Goal: Task Accomplishment & Management: Manage account settings

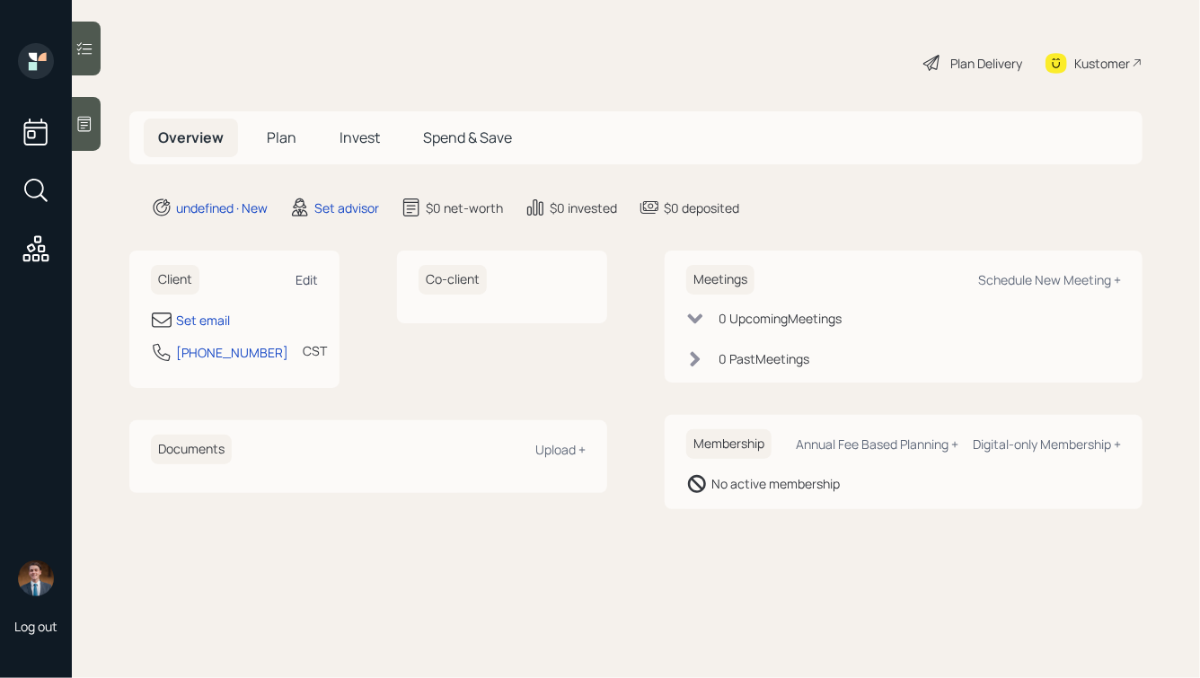
click at [304, 278] on div "Edit" at bounding box center [306, 279] width 22 height 17
select select "America/[GEOGRAPHIC_DATA]"
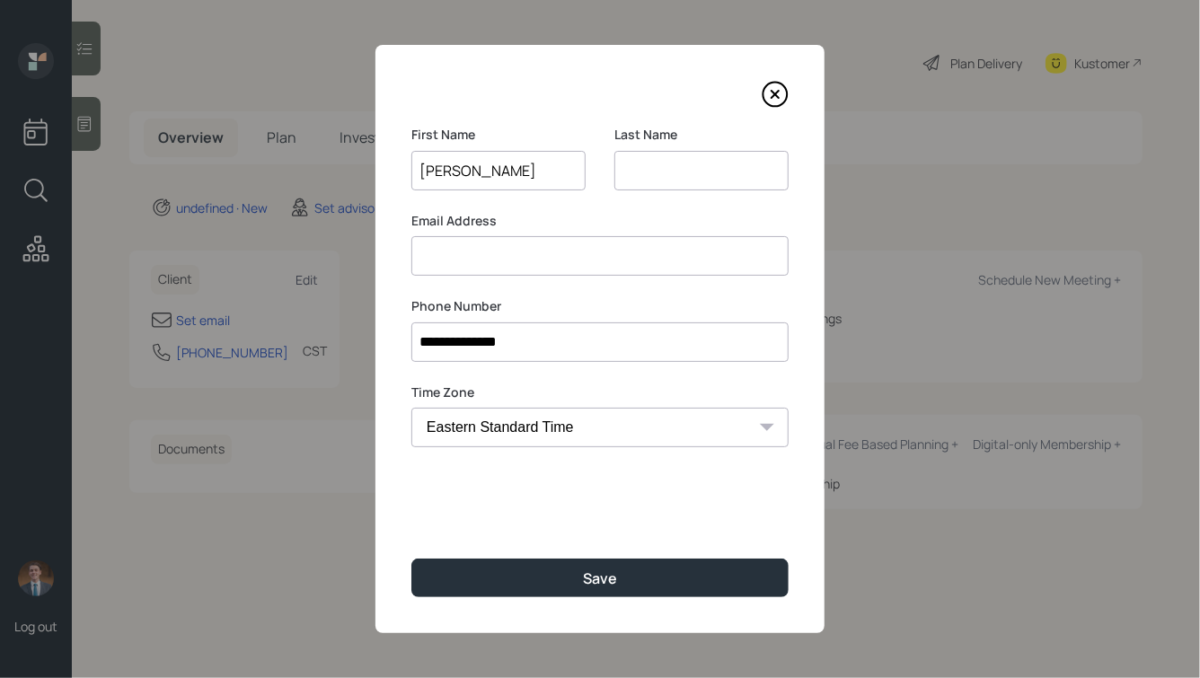
type input "[PERSON_NAME]"
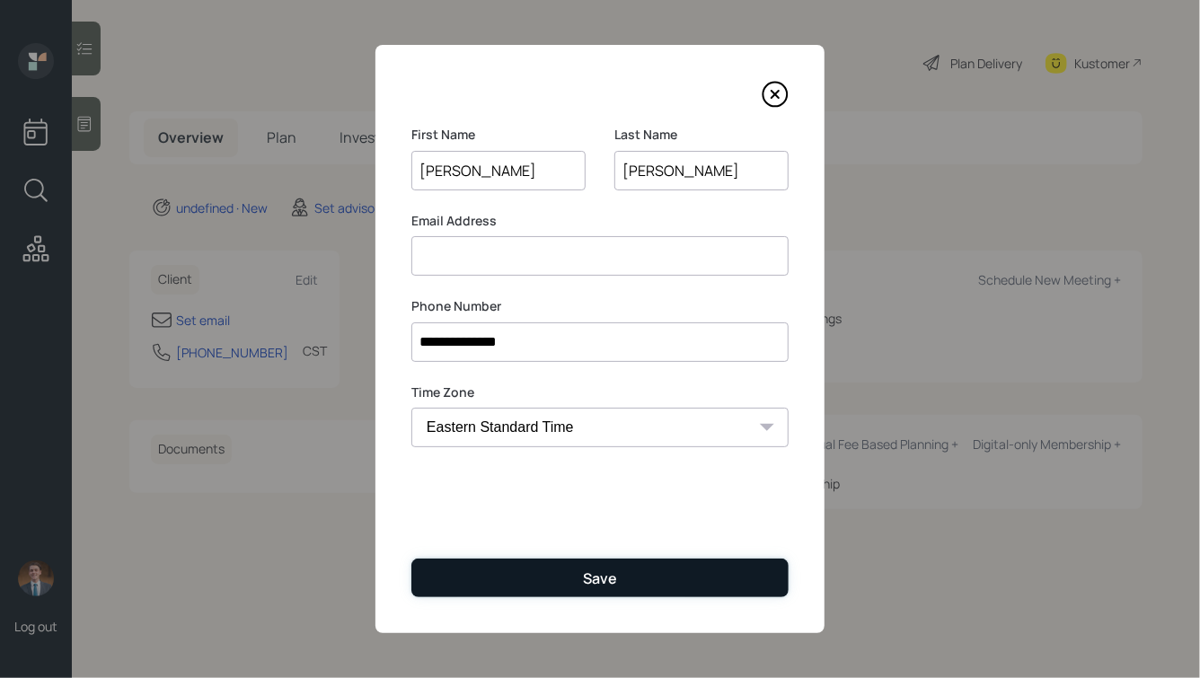
click at [550, 568] on button "Save" at bounding box center [599, 578] width 377 height 39
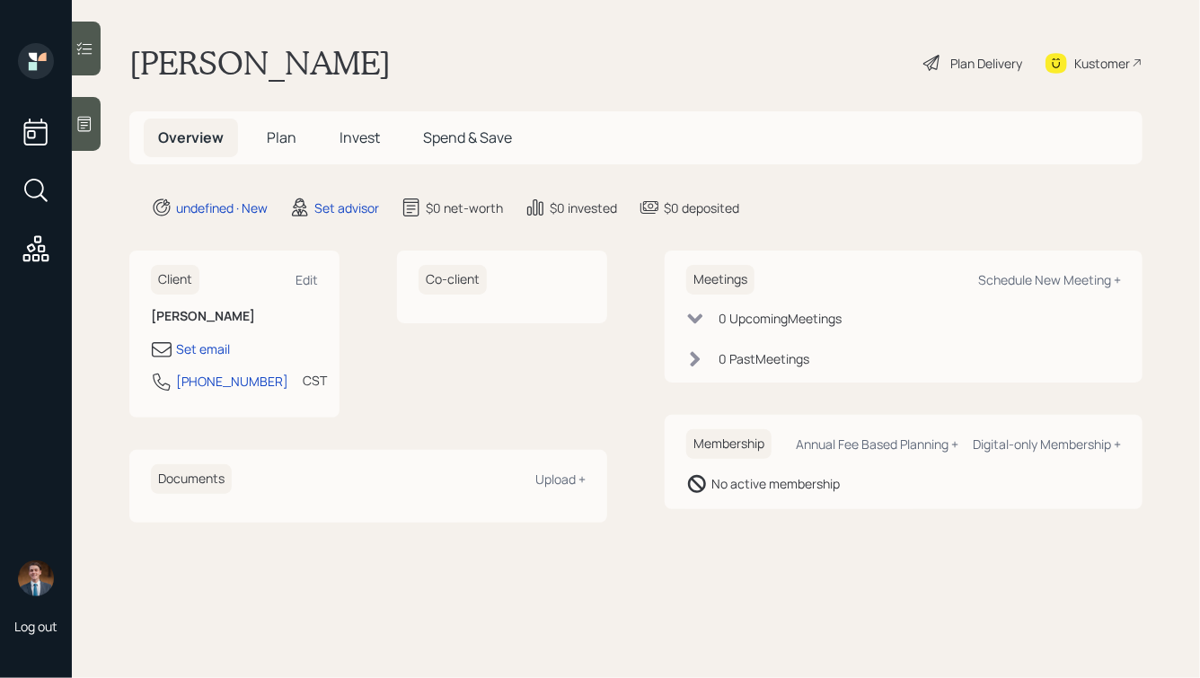
click at [90, 131] on icon at bounding box center [84, 124] width 18 height 18
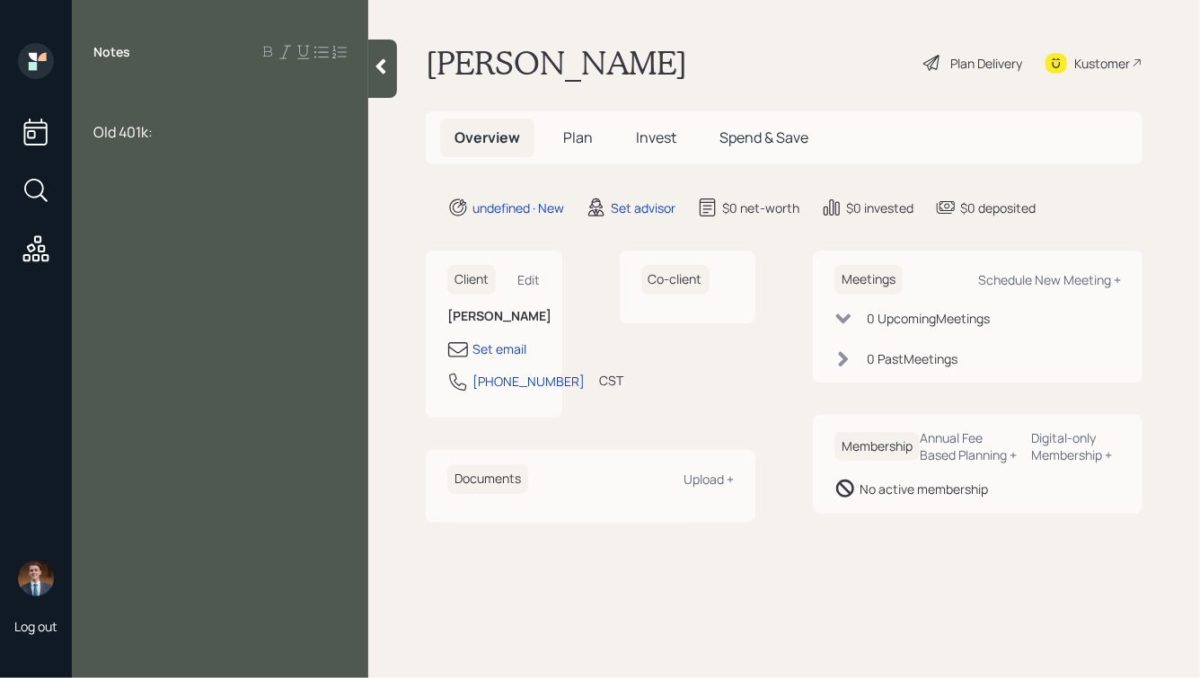
click at [119, 85] on div at bounding box center [219, 93] width 253 height 20
click at [293, 111] on div "Environmental Geoscientist:" at bounding box center [219, 112] width 253 height 20
click at [94, 154] on span "Teacher:" at bounding box center [122, 152] width 59 height 20
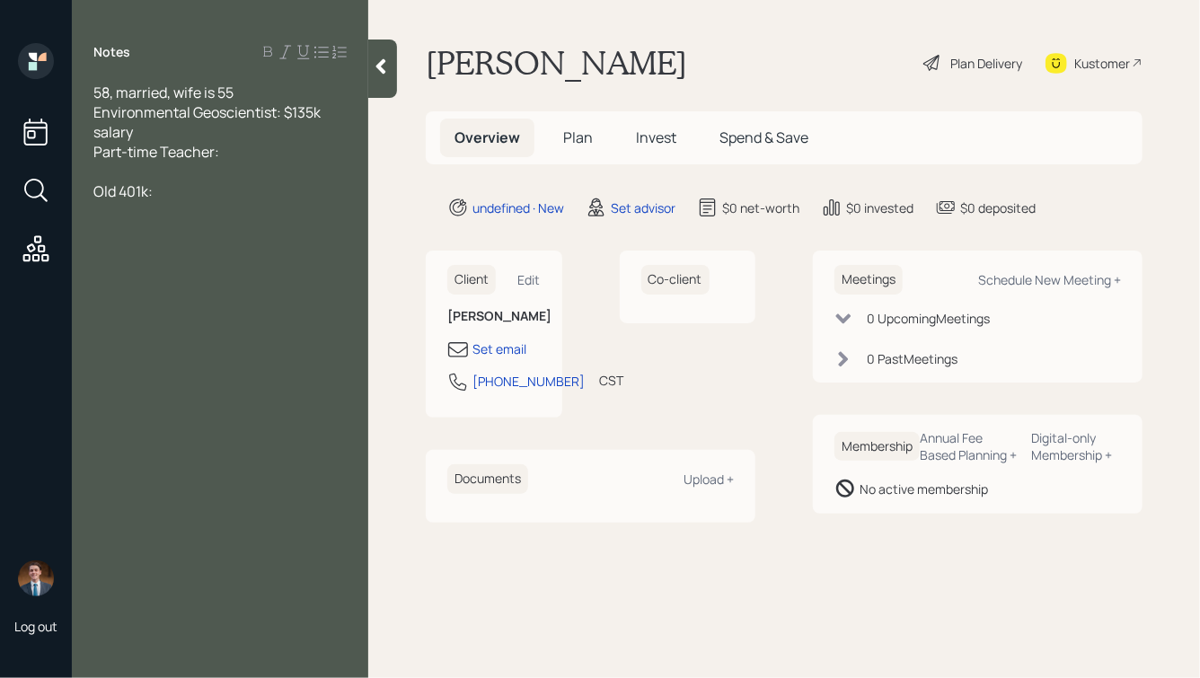
click at [237, 152] on div "Part-time Teacher:" at bounding box center [219, 152] width 253 height 20
click at [92, 216] on div "58, married, wife is 55 Environmental Geoscientist: $135k salary Part-time Teac…" at bounding box center [220, 152] width 296 height 138
click at [190, 218] on div "His old 401k:" at bounding box center [219, 211] width 253 height 20
click at [188, 198] on div "His 401k" at bounding box center [219, 191] width 253 height 20
click at [199, 234] on div "His old 401k:" at bounding box center [219, 231] width 253 height 20
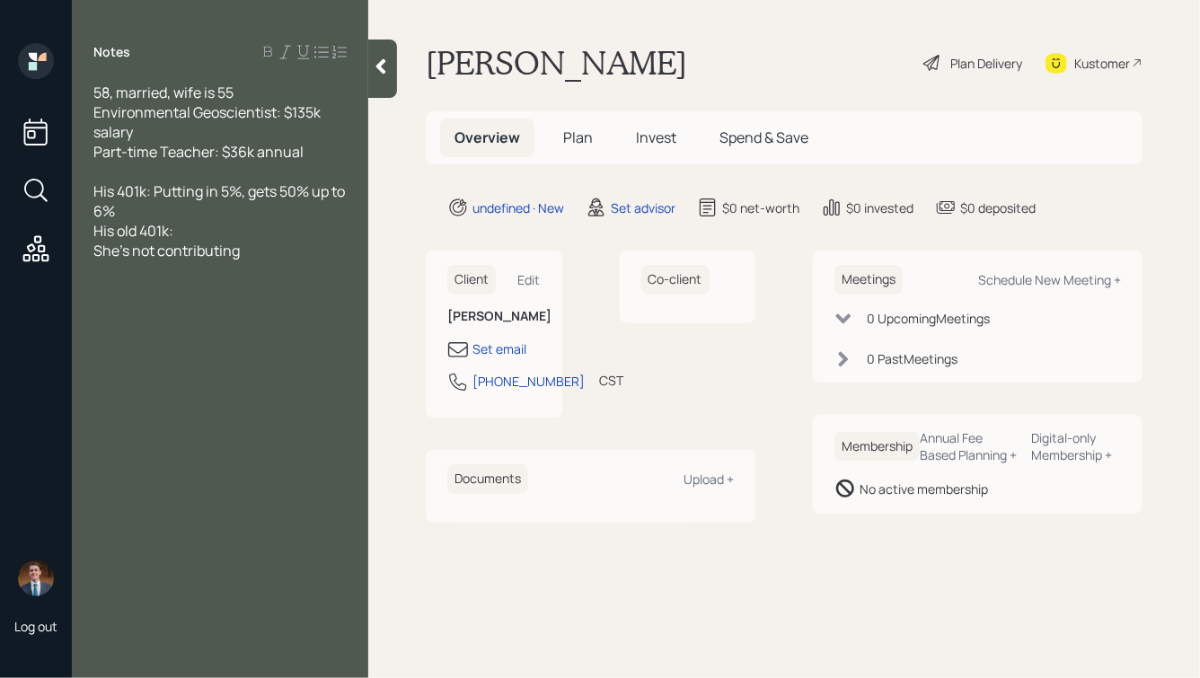
click at [155, 190] on span "His 401k: Putting in 5%, gets 50% up to 6%" at bounding box center [220, 201] width 254 height 40
click at [247, 216] on div "His 401k: $6k value, Putting in 5%, gets 50% up to 6%" at bounding box center [219, 201] width 253 height 40
click at [210, 230] on div "His old 401k:" at bounding box center [219, 231] width 253 height 20
click at [248, 260] on div "She's not contributing" at bounding box center [219, 251] width 253 height 20
click at [256, 99] on div "58, married, wife is 55" at bounding box center [219, 93] width 253 height 20
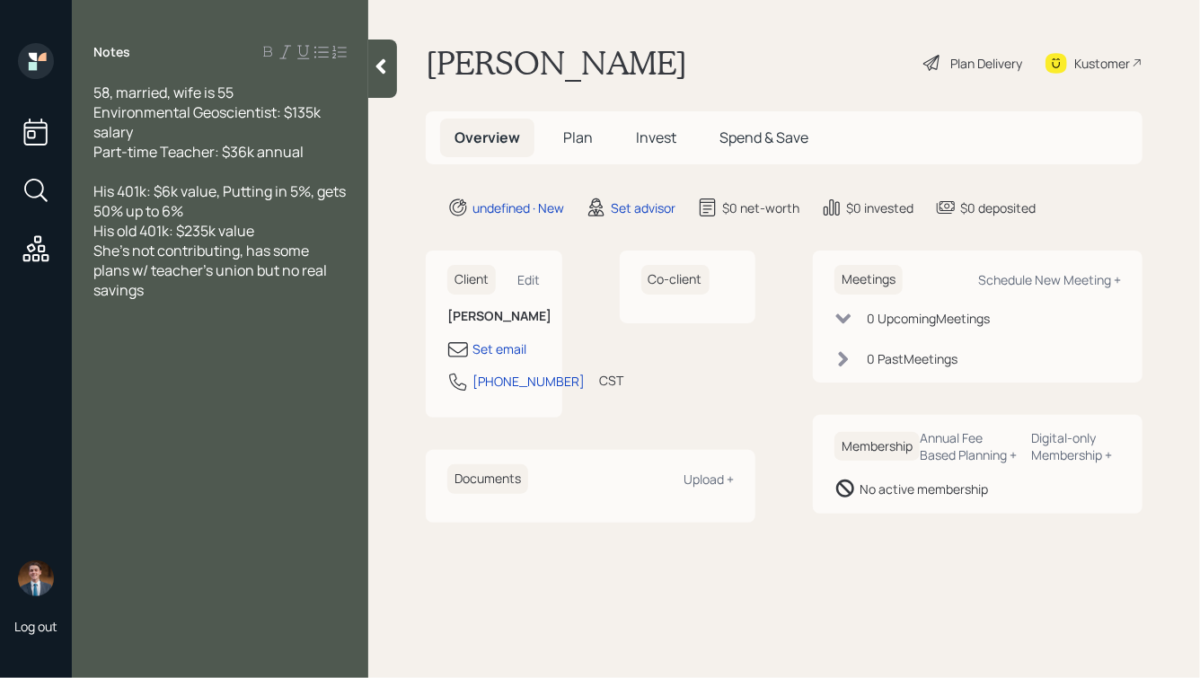
click at [146, 323] on div at bounding box center [219, 330] width 253 height 20
click at [142, 332] on span "Home: $75k remaining @" at bounding box center [174, 330] width 162 height 20
click at [263, 338] on div "Home: $75k remaining @" at bounding box center [219, 330] width 253 height 20
click at [139, 330] on span "Home: $75k remaining @ 4%" at bounding box center [185, 330] width 185 height 20
click at [183, 352] on div "Home: ~$170k value, $75k remaining @ 4%" at bounding box center [219, 340] width 253 height 40
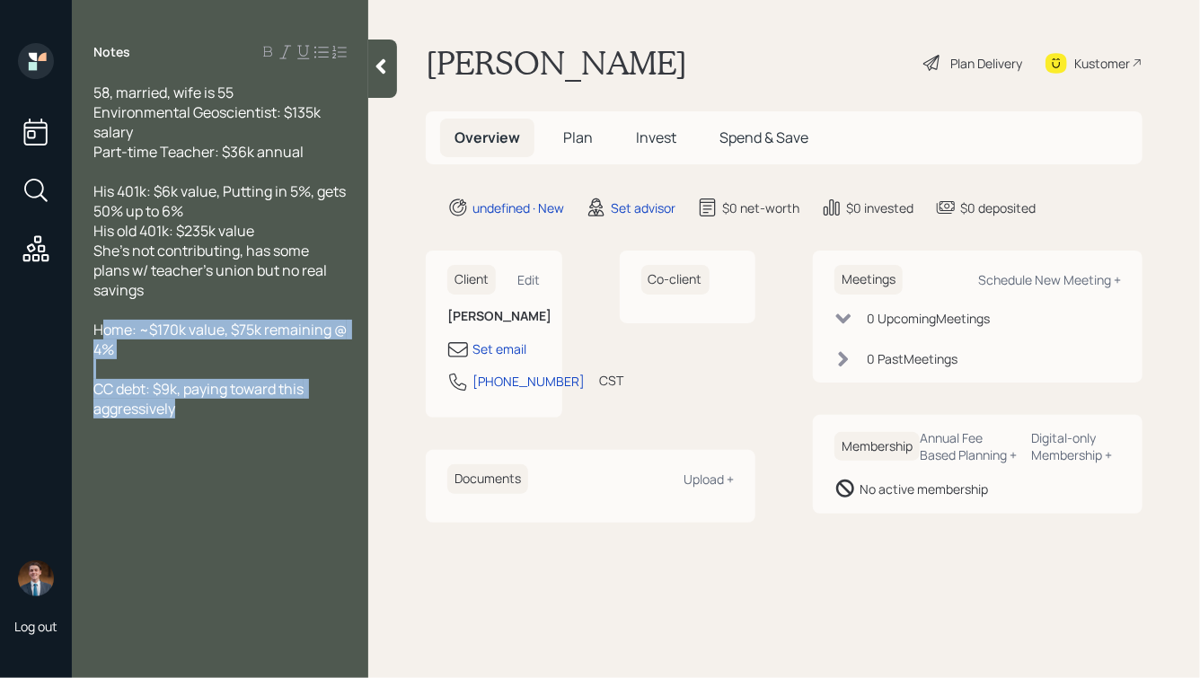
drag, startPoint x: 186, startPoint y: 418, endPoint x: 63, endPoint y: 271, distance: 191.2
click at [71, 286] on div "Log out Notes 58, married, wife is 55 Environmental Geoscientist: $135k salary …" at bounding box center [600, 339] width 1200 height 678
click at [276, 334] on span "Home: ~$170k value, $75k remaining @ 4%" at bounding box center [221, 340] width 256 height 40
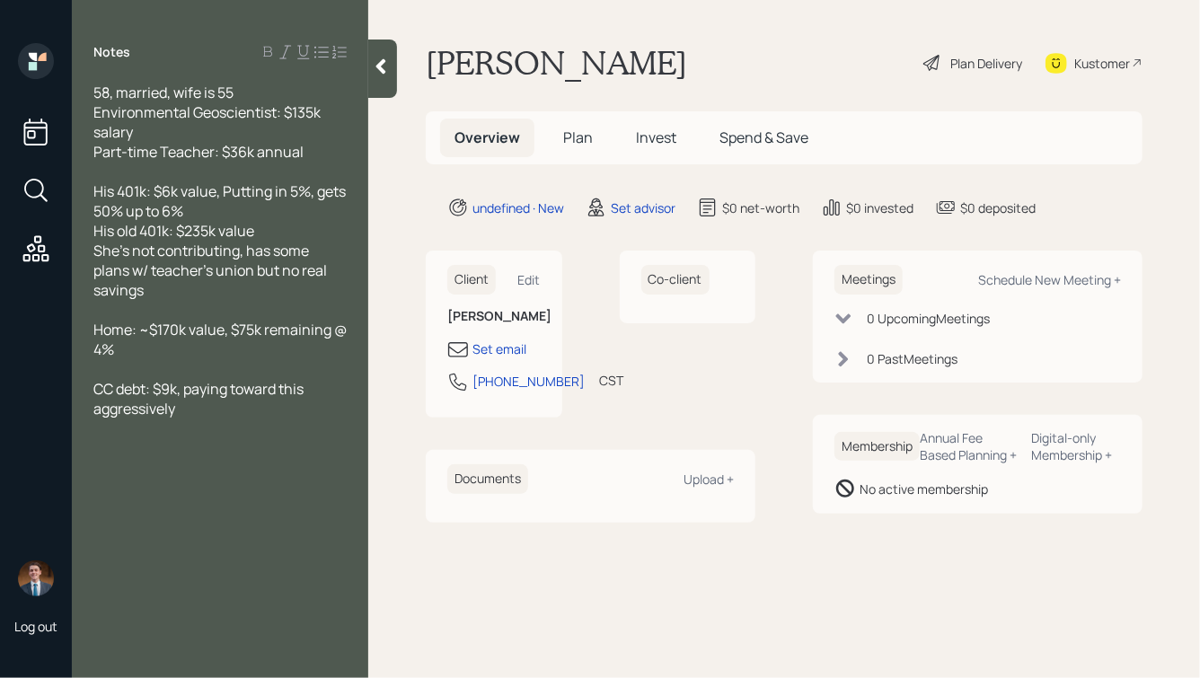
click at [190, 414] on div "CC debt: $9k, paying toward this aggressively" at bounding box center [219, 399] width 253 height 40
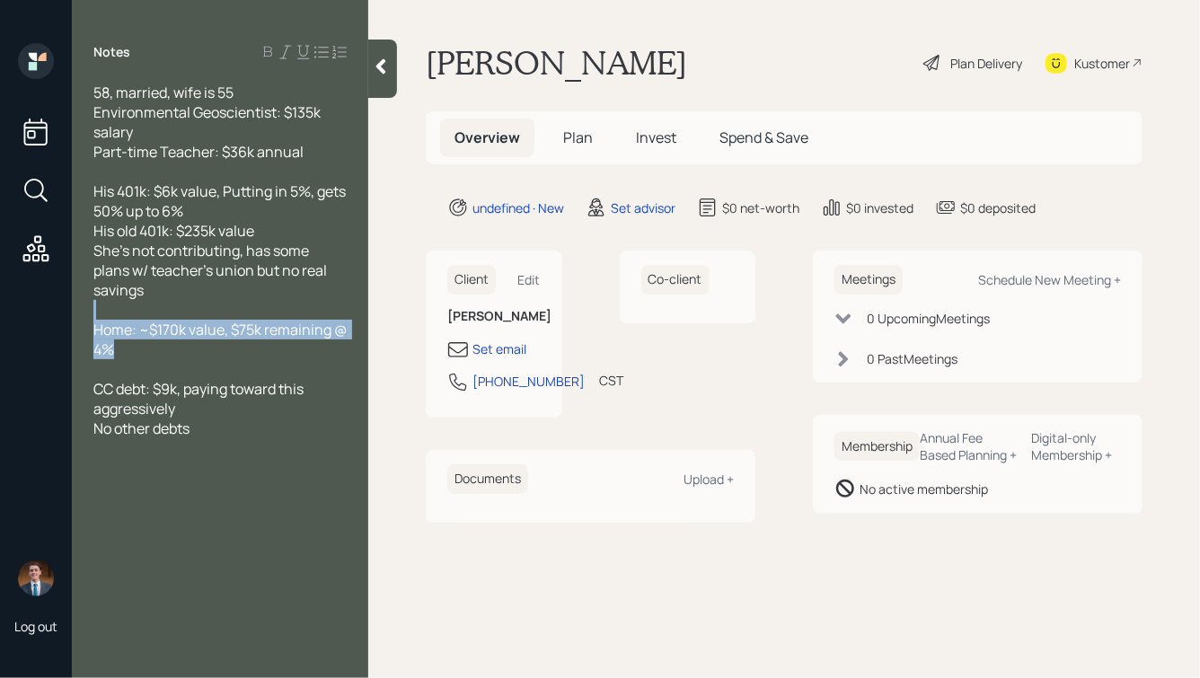
drag, startPoint x: 136, startPoint y: 351, endPoint x: 75, endPoint y: 303, distance: 77.3
click at [75, 303] on div "58, married, wife is 55 Environmental Geoscientist: $135k salary Part-time Teac…" at bounding box center [220, 300] width 296 height 435
click at [146, 312] on div at bounding box center [219, 310] width 253 height 20
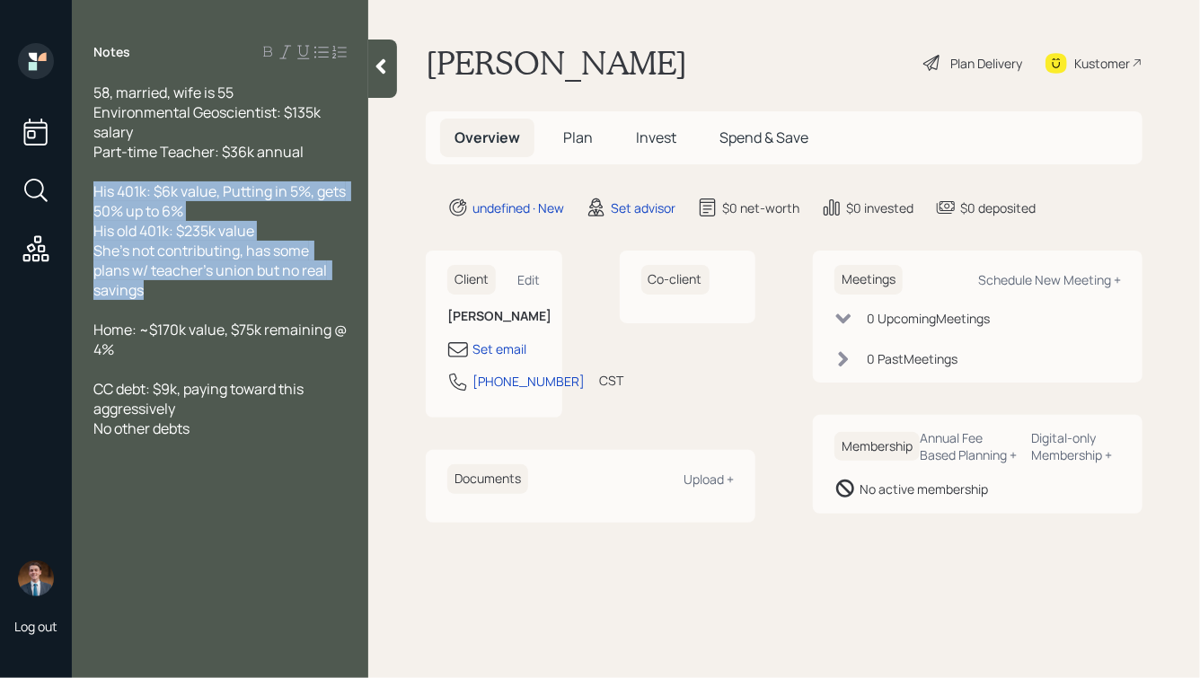
drag, startPoint x: 162, startPoint y: 295, endPoint x: 86, endPoint y: 180, distance: 136.7
click at [86, 180] on div "58, married, wife is 55 Environmental Geoscientist: $135k salary Part-time Teac…" at bounding box center [220, 300] width 296 height 435
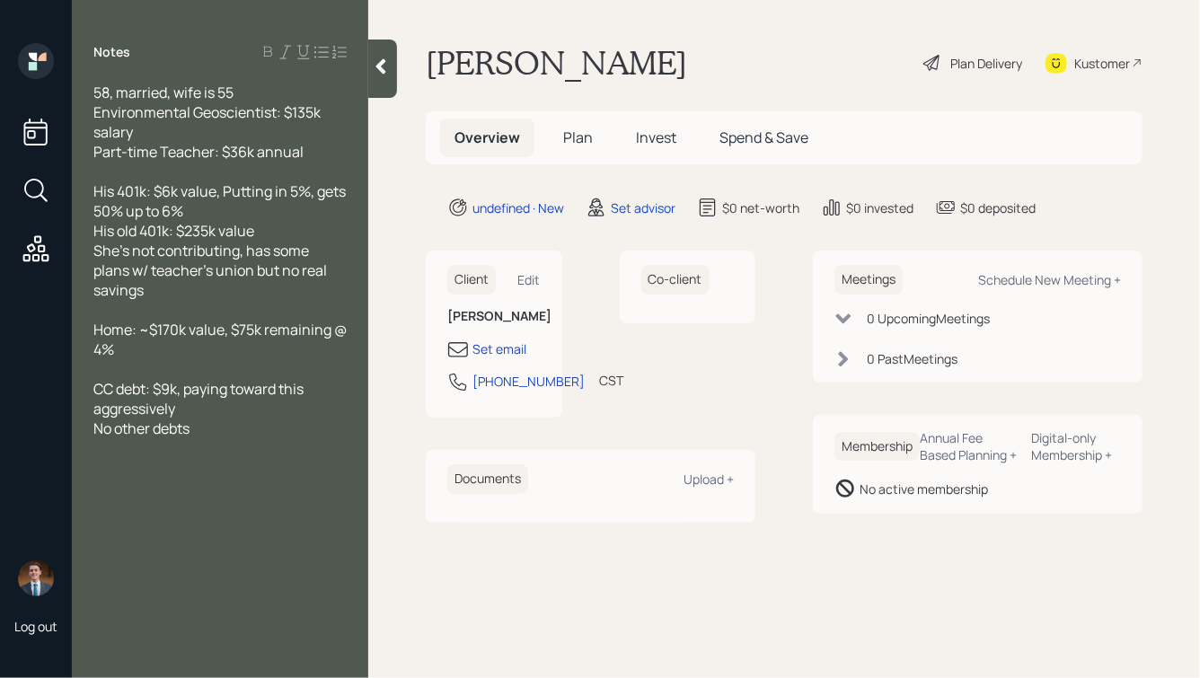
click at [86, 180] on div "58, married, wife is 55 Environmental Geoscientist: $135k salary Part-time Teac…" at bounding box center [220, 300] width 296 height 435
click at [166, 475] on div at bounding box center [219, 468] width 253 height 20
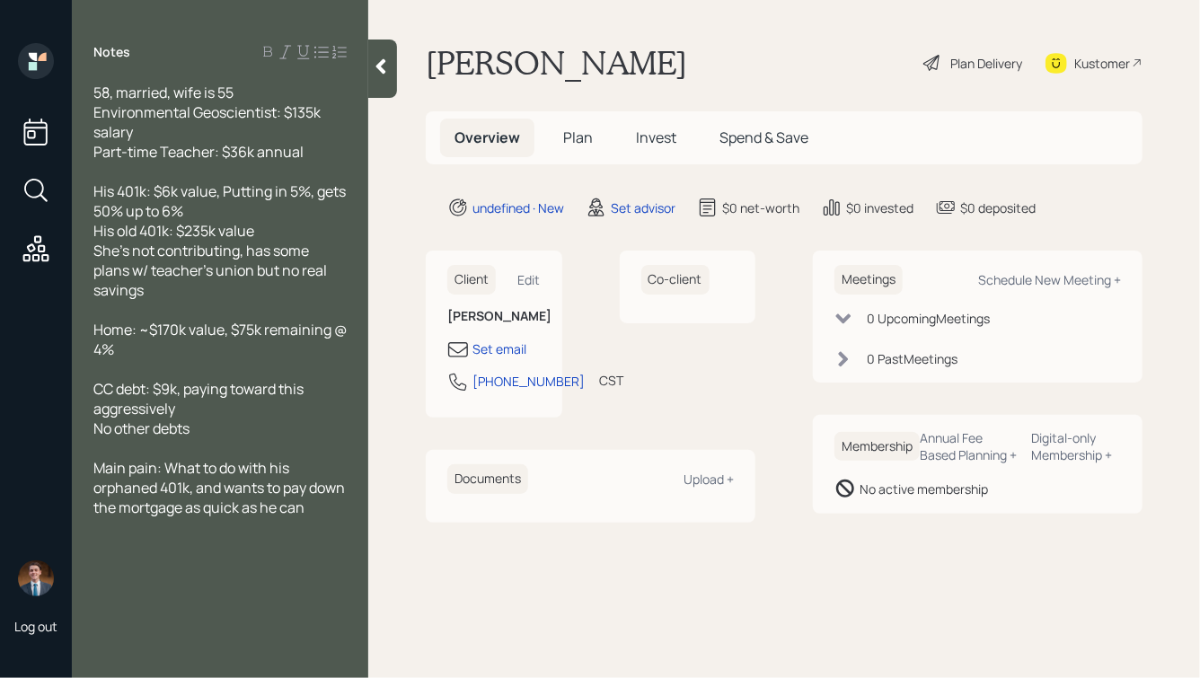
click at [380, 73] on icon at bounding box center [381, 66] width 18 height 18
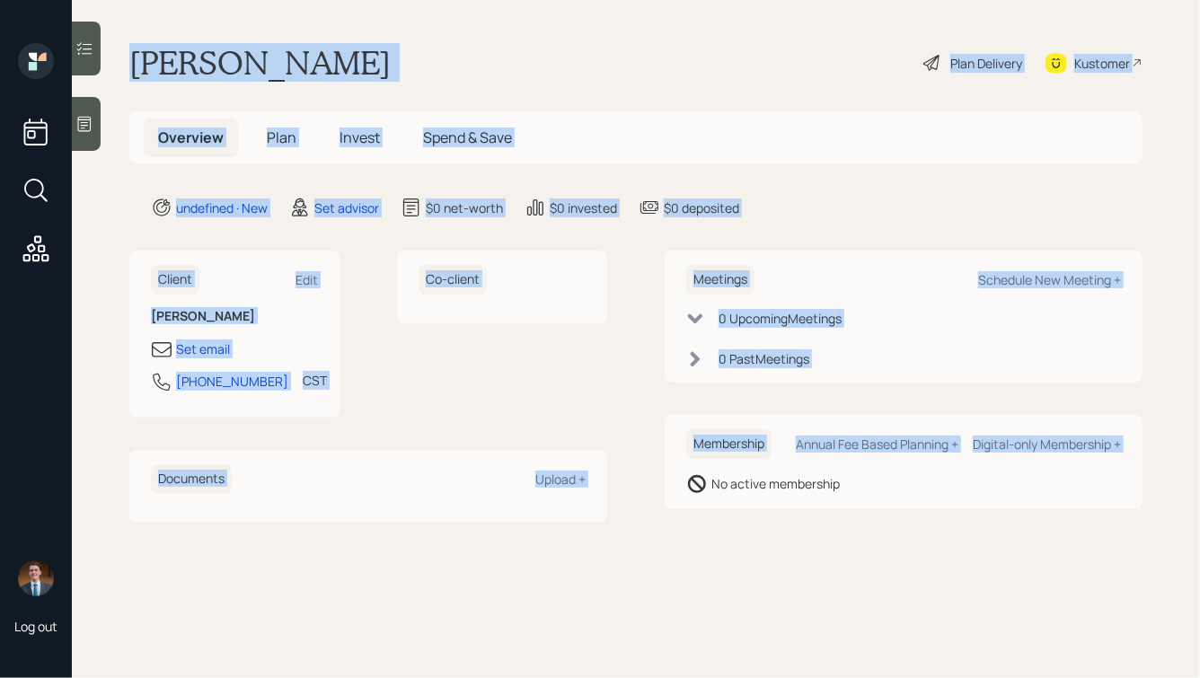
drag, startPoint x: 129, startPoint y: 54, endPoint x: 715, endPoint y: 550, distance: 767.7
click at [716, 550] on main "[PERSON_NAME] Plan Delivery Kustomer Overview Plan Invest Spend & Save undefine…" at bounding box center [636, 339] width 1128 height 678
click at [715, 550] on main "[PERSON_NAME] Plan Delivery Kustomer Overview Plan Invest Spend & Save undefine…" at bounding box center [636, 339] width 1128 height 678
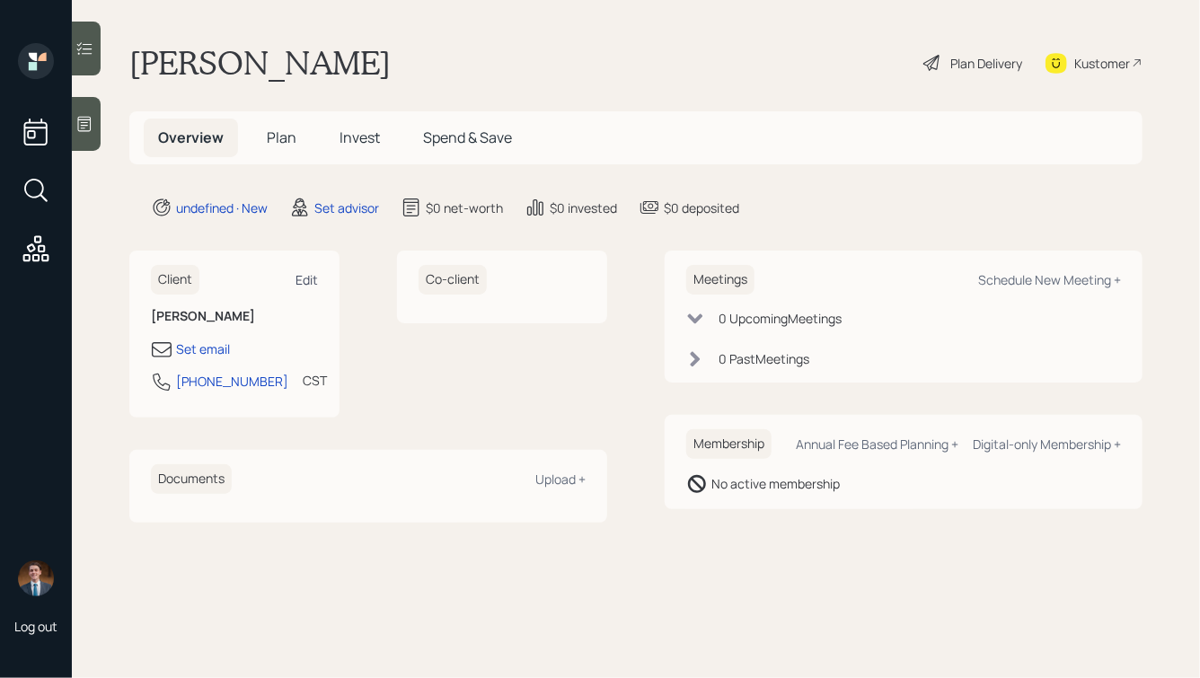
click at [307, 285] on div "Edit" at bounding box center [306, 279] width 22 height 17
select select "America/[GEOGRAPHIC_DATA]"
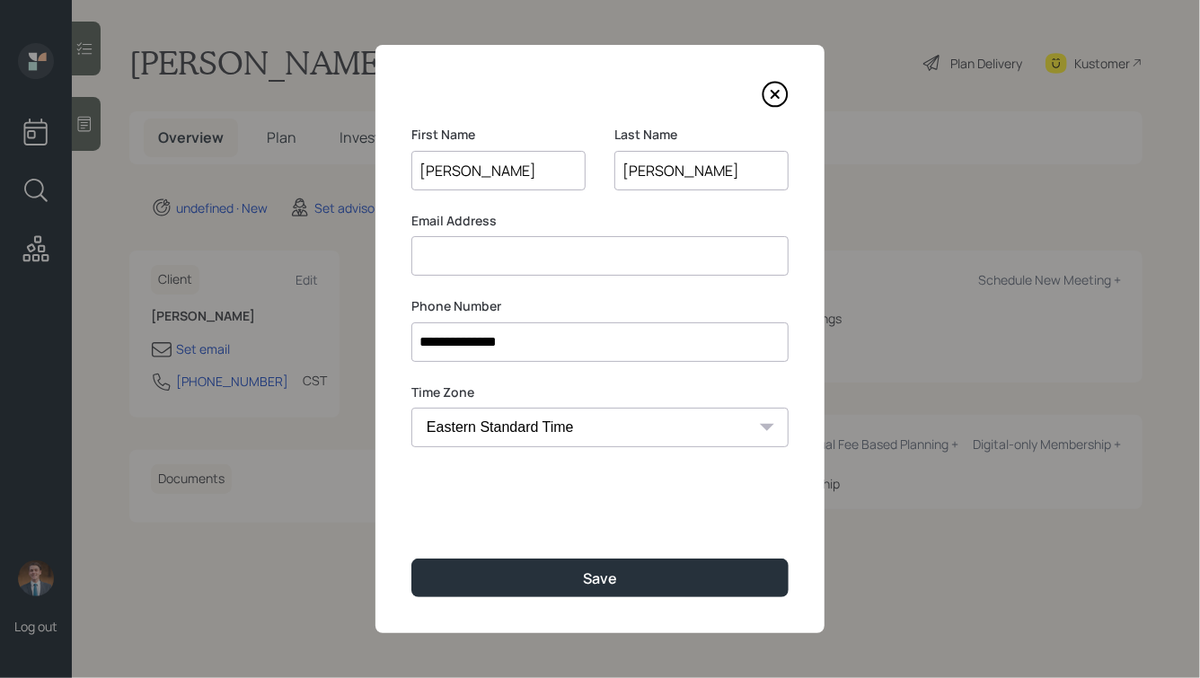
drag, startPoint x: 490, startPoint y: 176, endPoint x: 445, endPoint y: 177, distance: 44.9
click at [445, 177] on input "[PERSON_NAME]" at bounding box center [498, 171] width 174 height 40
type input "[PERSON_NAME]"
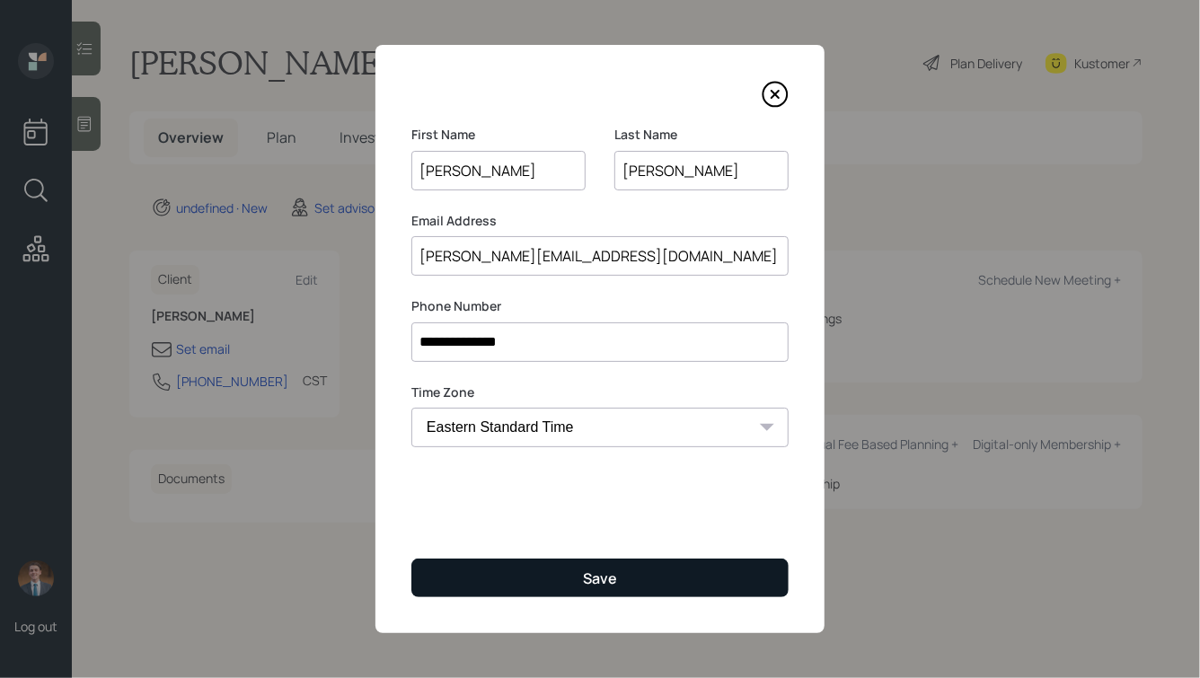
type input "[PERSON_NAME][EMAIL_ADDRESS][DOMAIN_NAME]"
click at [553, 588] on button "Save" at bounding box center [599, 578] width 377 height 39
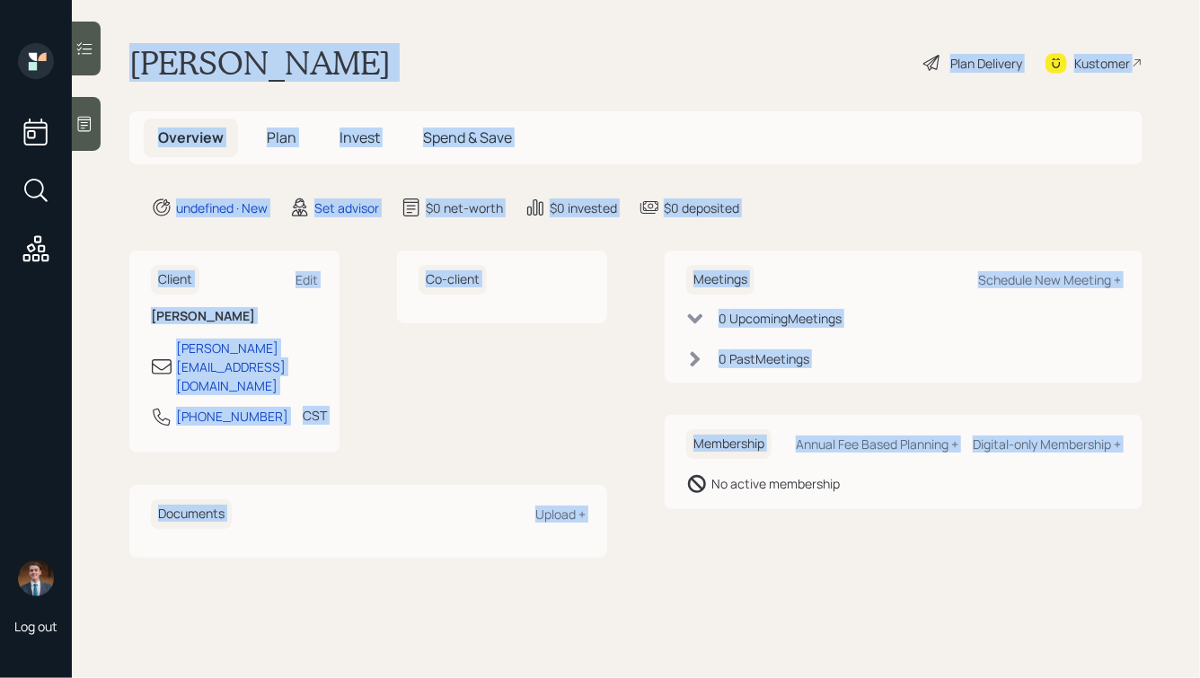
drag, startPoint x: 126, startPoint y: 57, endPoint x: 696, endPoint y: 540, distance: 746.8
click at [696, 540] on main "[PERSON_NAME] Plan Delivery Kustomer Overview Plan Invest Spend & Save undefine…" at bounding box center [636, 339] width 1128 height 678
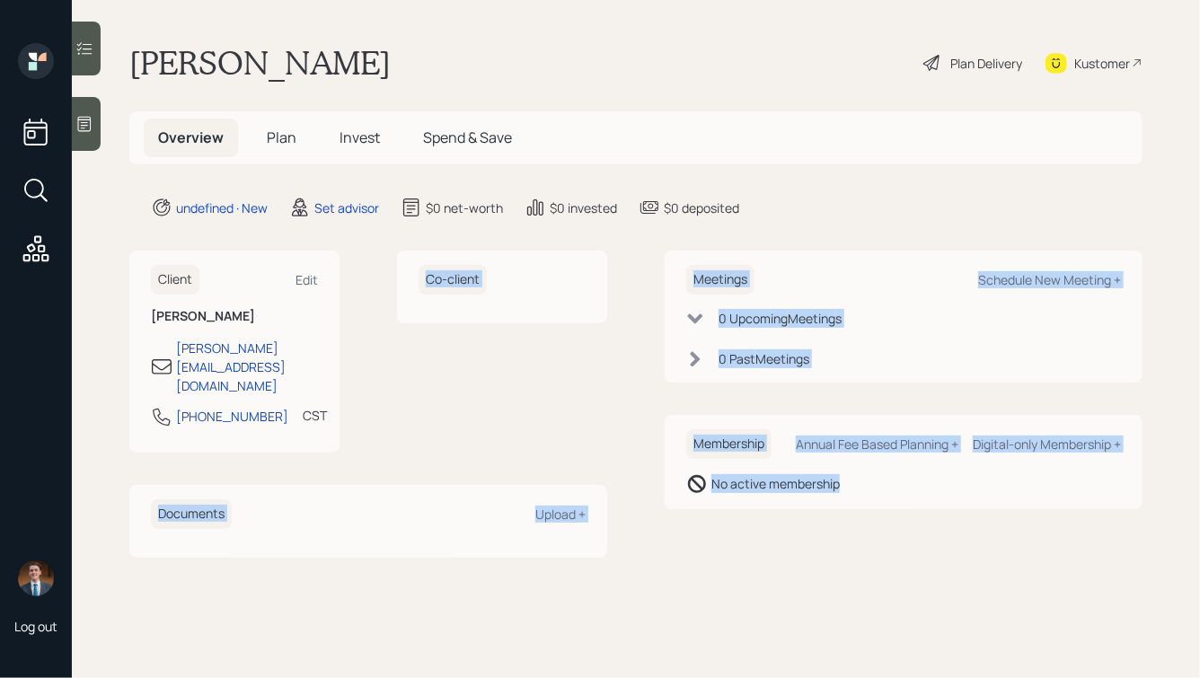
drag, startPoint x: 892, startPoint y: 506, endPoint x: 506, endPoint y: 100, distance: 560.2
click at [510, 110] on main "[PERSON_NAME] Plan Delivery Kustomer Overview Plan Invest Spend & Save undefine…" at bounding box center [636, 339] width 1128 height 678
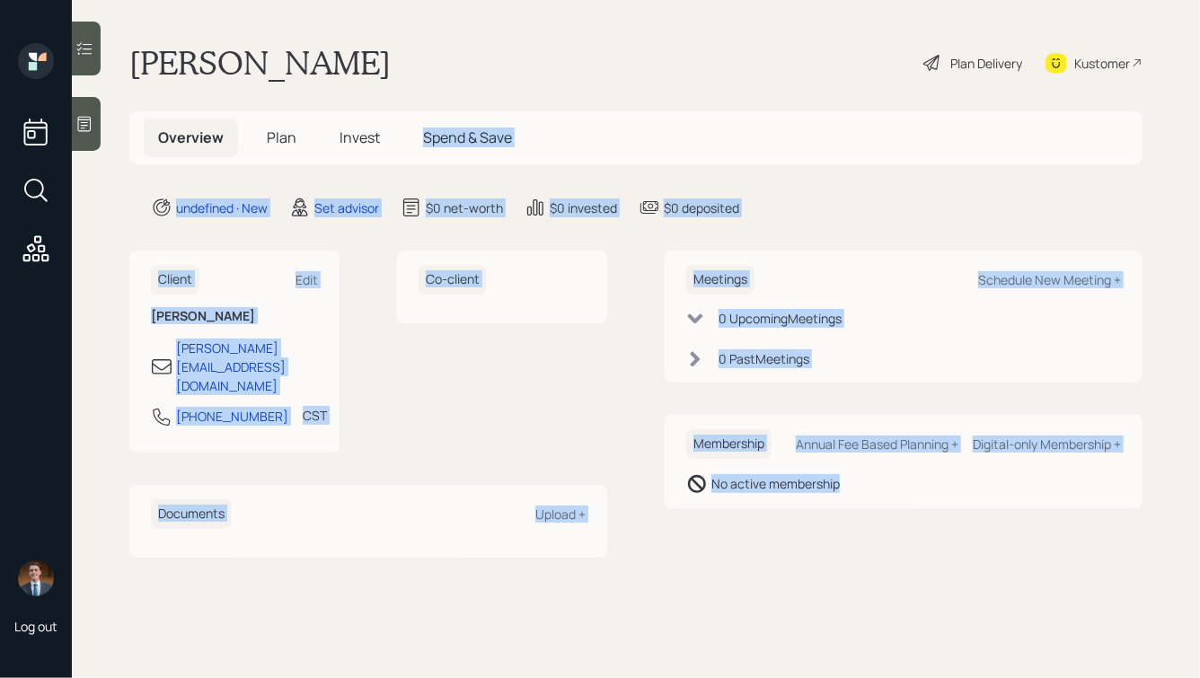
click at [506, 96] on main "[PERSON_NAME] Plan Delivery Kustomer Overview Plan Invest Spend & Save undefine…" at bounding box center [636, 339] width 1128 height 678
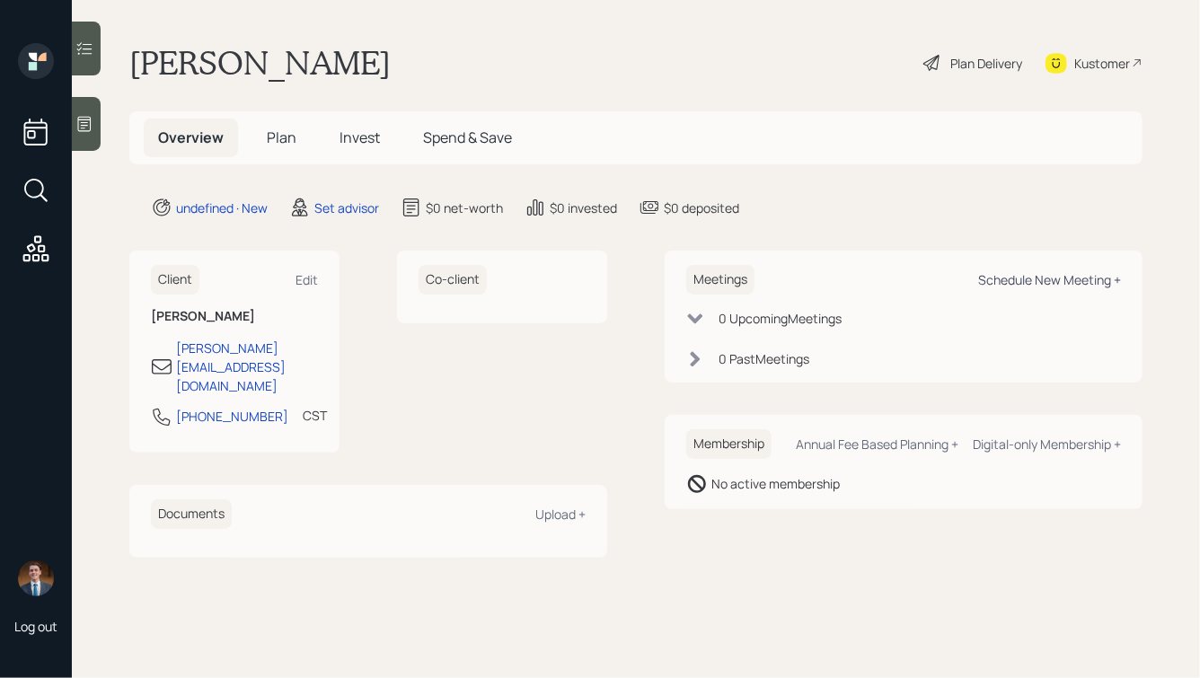
click at [1017, 283] on div "Schedule New Meeting +" at bounding box center [1049, 279] width 143 height 17
select select "round-[PERSON_NAME]"
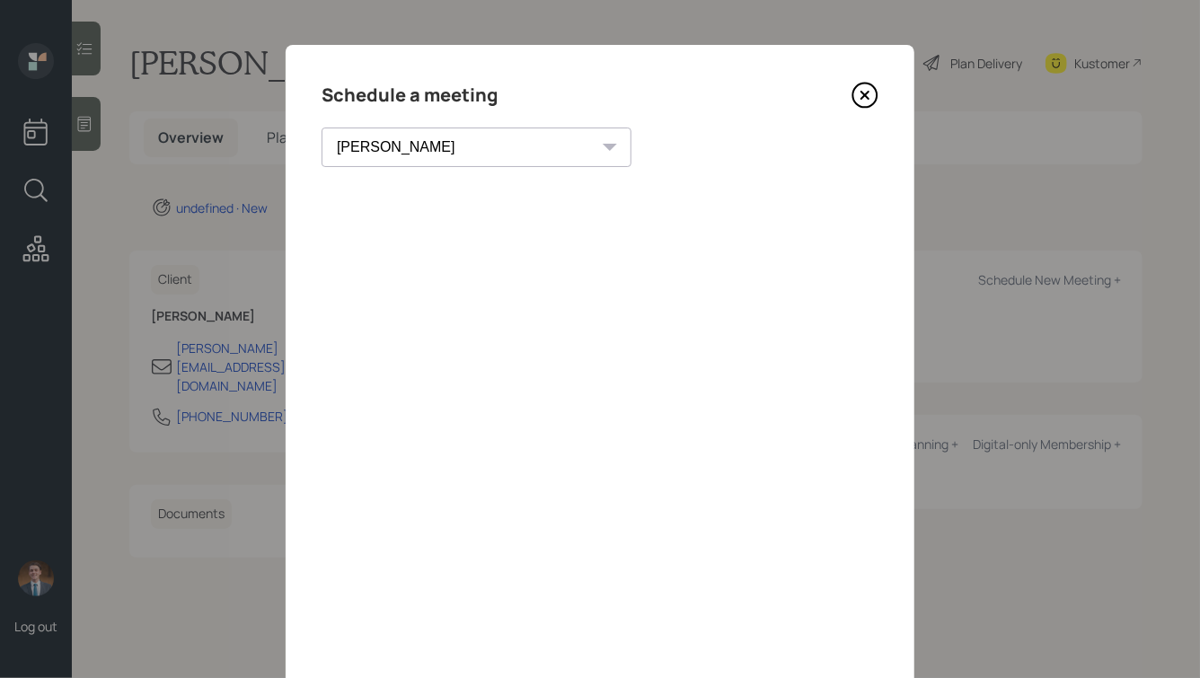
click at [866, 94] on icon at bounding box center [864, 95] width 7 height 7
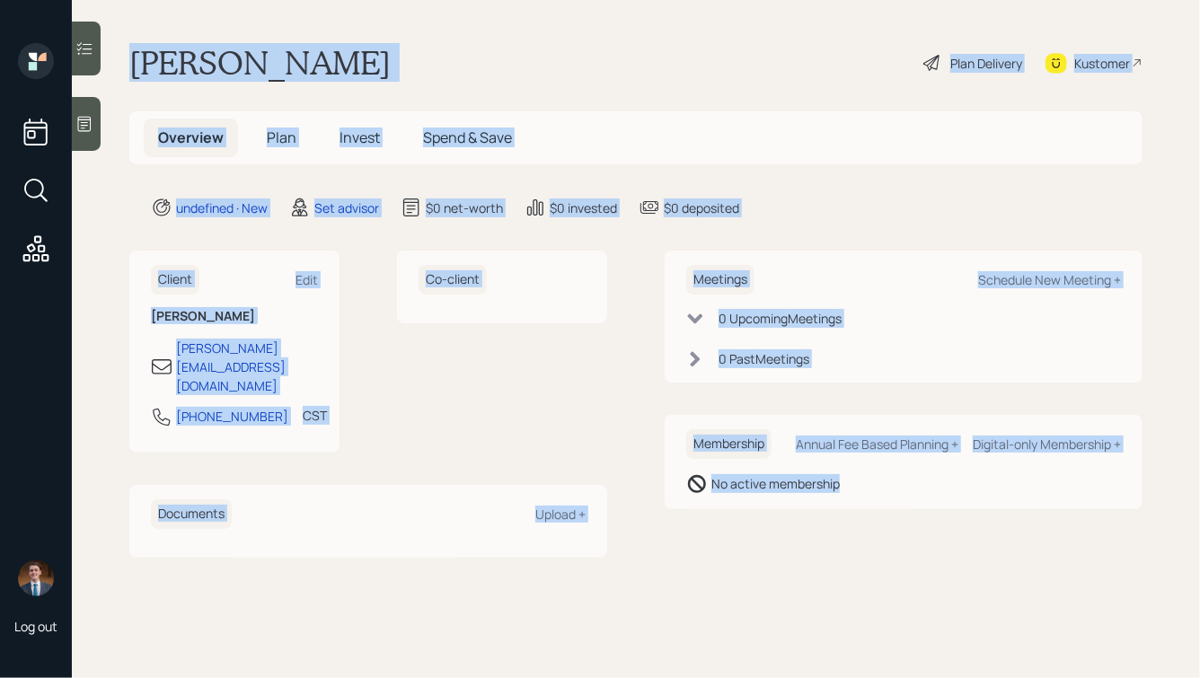
drag, startPoint x: 125, startPoint y: 56, endPoint x: 864, endPoint y: 500, distance: 862.4
click at [864, 500] on main "[PERSON_NAME] Plan Delivery Kustomer Overview Plan Invest Spend & Save undefine…" at bounding box center [636, 339] width 1128 height 678
click at [864, 500] on div "Membership Annual Fee Based Planning + Digital-only Membership + No active memb…" at bounding box center [904, 462] width 478 height 94
drag, startPoint x: 877, startPoint y: 499, endPoint x: 471, endPoint y: -6, distance: 648.9
click at [471, 0] on html "Log out [PERSON_NAME] Plan Delivery Kustomer Overview Plan Invest Spend & Save …" at bounding box center [600, 339] width 1200 height 678
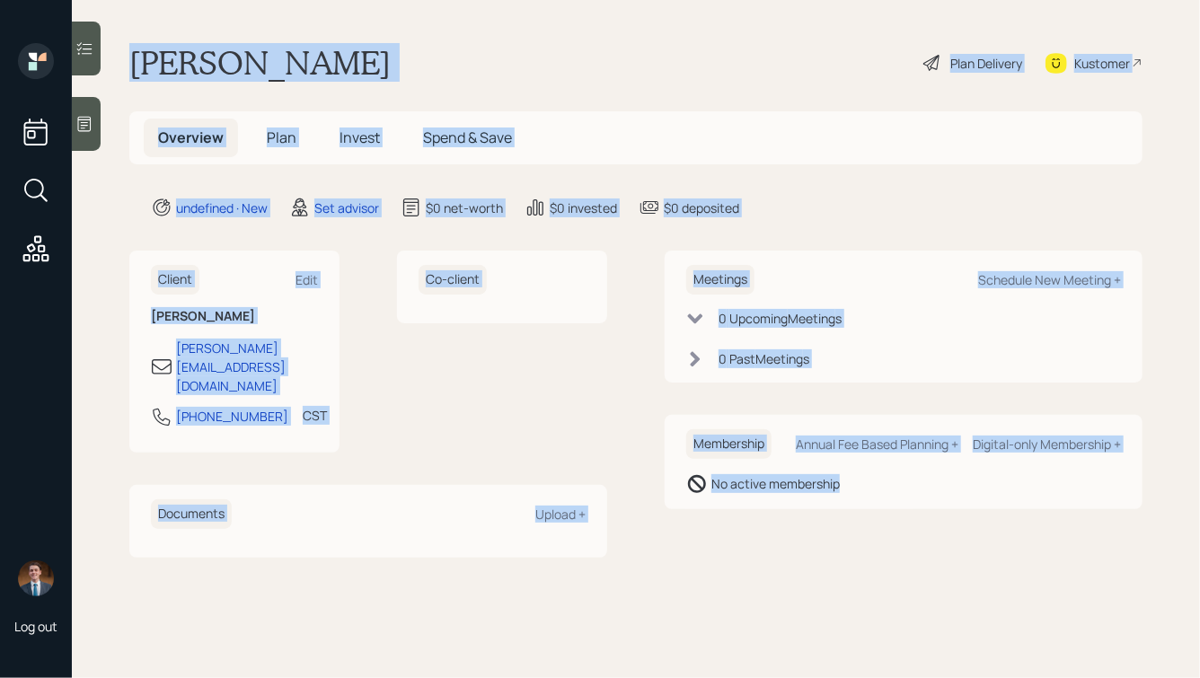
click at [405, 51] on div "[PERSON_NAME] Plan Delivery Kustomer" at bounding box center [635, 63] width 1013 height 40
drag, startPoint x: 130, startPoint y: 52, endPoint x: 847, endPoint y: 496, distance: 842.8
click at [847, 496] on main "[PERSON_NAME] Plan Delivery Kustomer Overview Plan Invest Spend & Save undefine…" at bounding box center [636, 339] width 1128 height 678
click at [847, 496] on div "Membership Annual Fee Based Planning + Digital-only Membership + No active memb…" at bounding box center [904, 462] width 478 height 94
drag, startPoint x: 876, startPoint y: 494, endPoint x: 440, endPoint y: 38, distance: 631.3
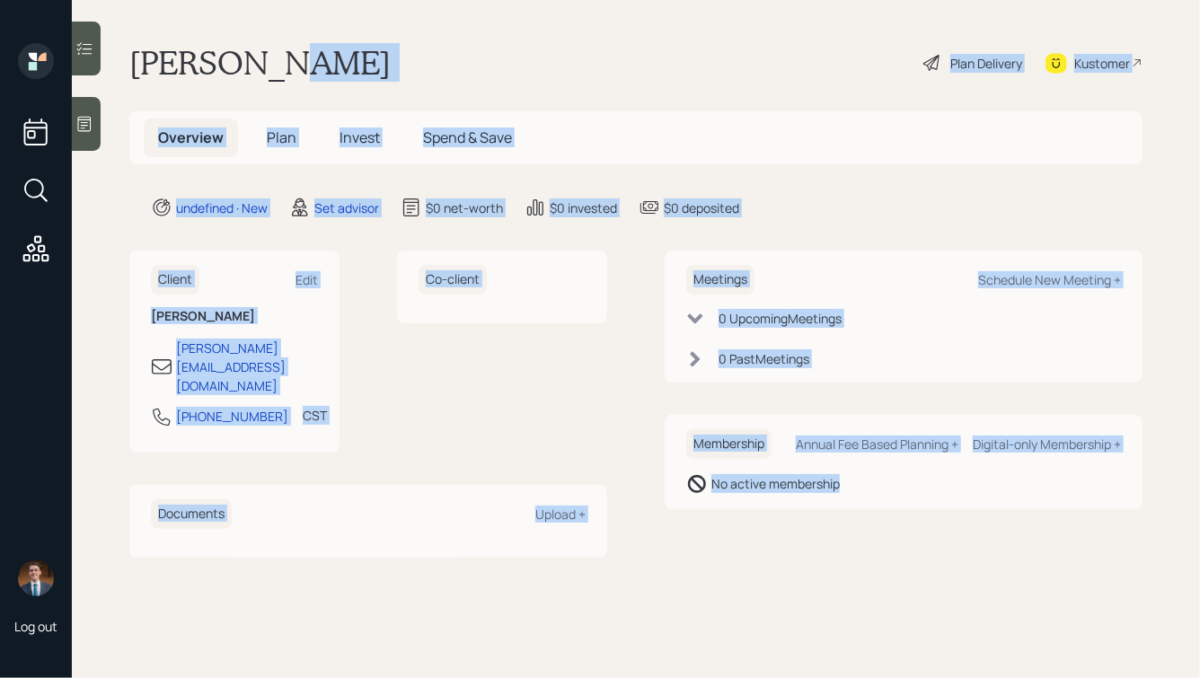
click at [440, 40] on main "[PERSON_NAME] Plan Delivery Kustomer Overview Plan Invest Spend & Save undefine…" at bounding box center [636, 339] width 1128 height 678
click at [356, 84] on main "[PERSON_NAME] Plan Delivery Kustomer Overview Plan Invest Spend & Save undefine…" at bounding box center [636, 339] width 1128 height 678
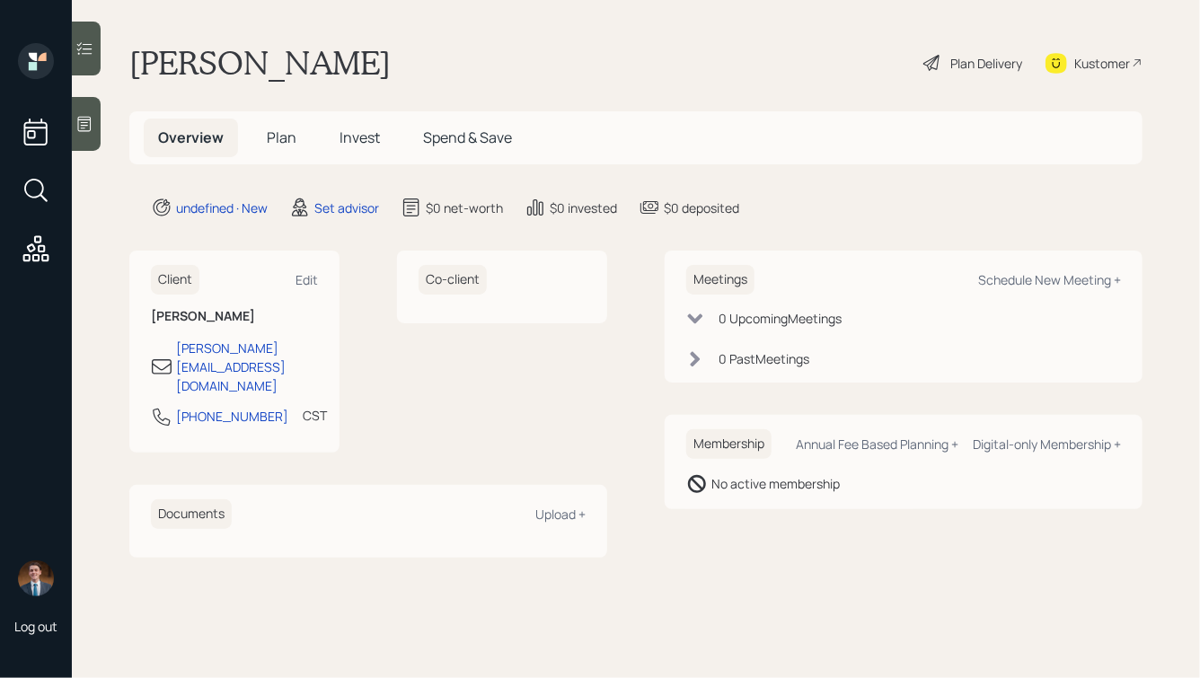
click at [87, 126] on icon at bounding box center [84, 124] width 18 height 18
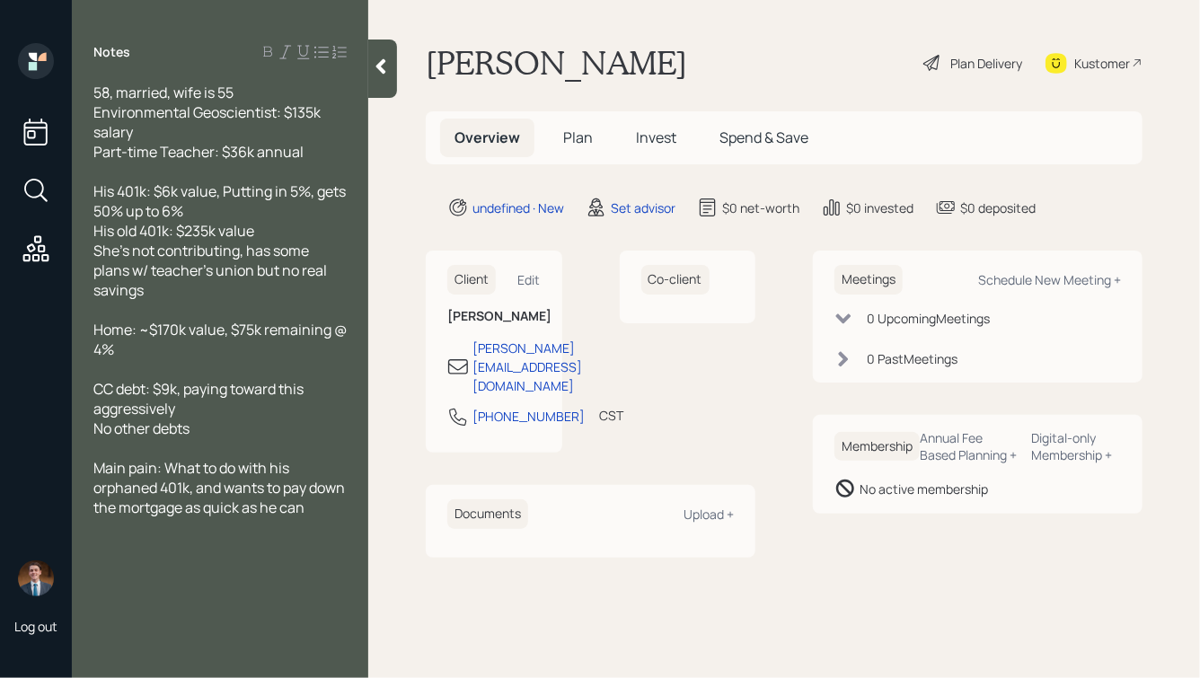
click at [388, 76] on div at bounding box center [382, 69] width 29 height 58
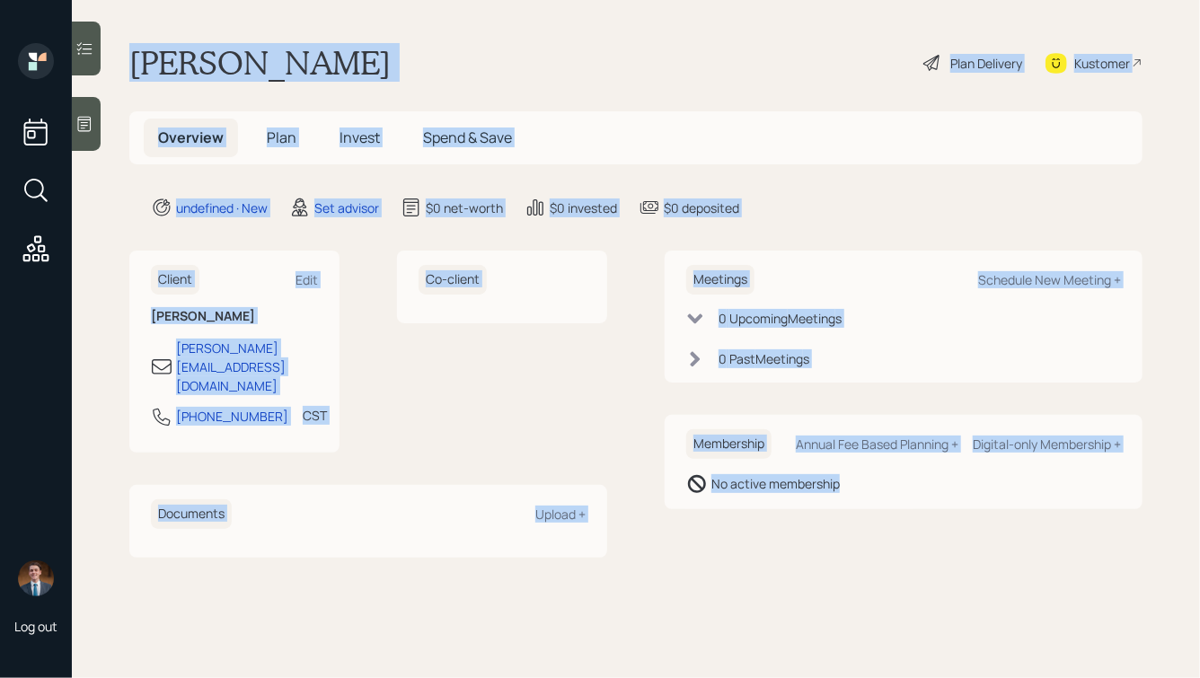
drag, startPoint x: 132, startPoint y: 57, endPoint x: 878, endPoint y: 515, distance: 875.5
click at [878, 515] on main "[PERSON_NAME] Plan Delivery Kustomer Overview Plan Invest Spend & Save undefine…" at bounding box center [636, 339] width 1128 height 678
click at [878, 515] on div "Meetings Schedule New Meeting + 0 Upcoming Meeting s 0 Past Meeting s Membershi…" at bounding box center [904, 404] width 478 height 306
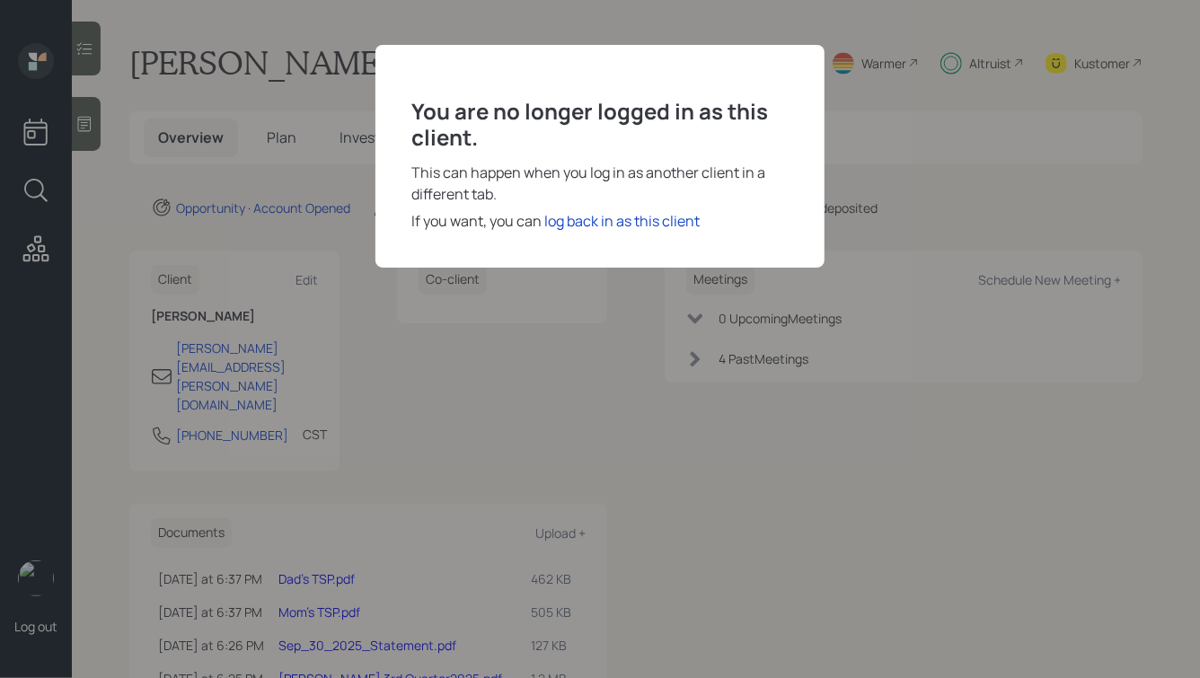
scroll to position [107, 0]
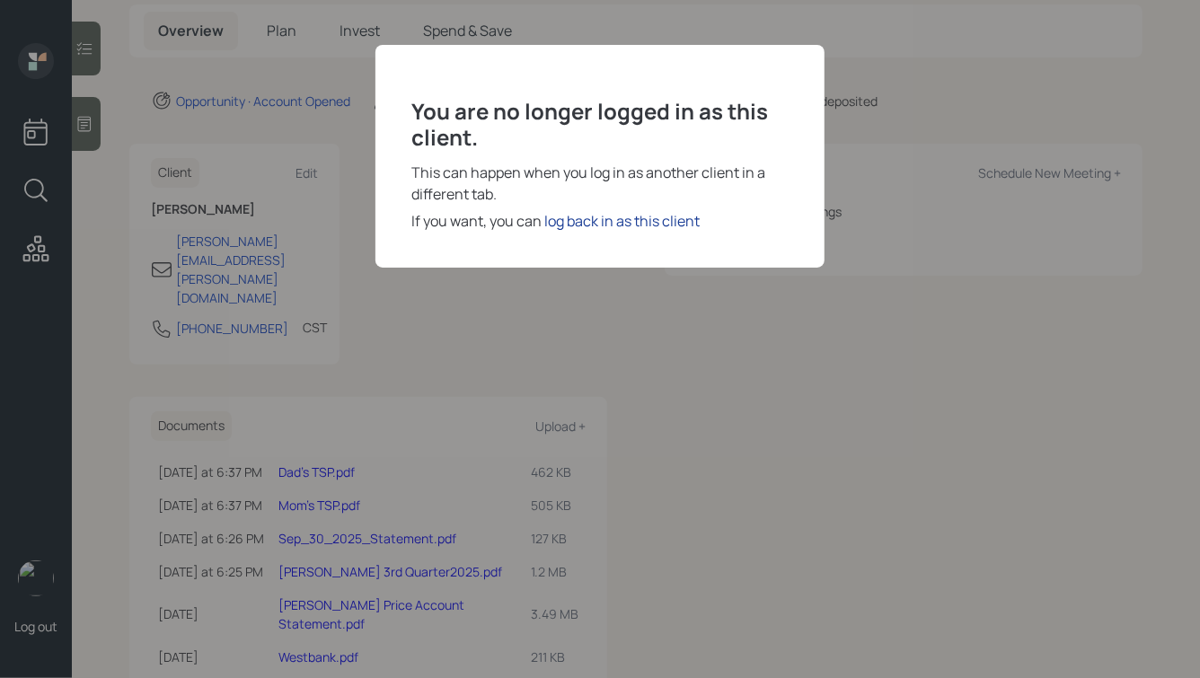
click at [586, 216] on div "log back in as this client" at bounding box center [621, 221] width 155 height 22
